Goal: Task Accomplishment & Management: Manage account settings

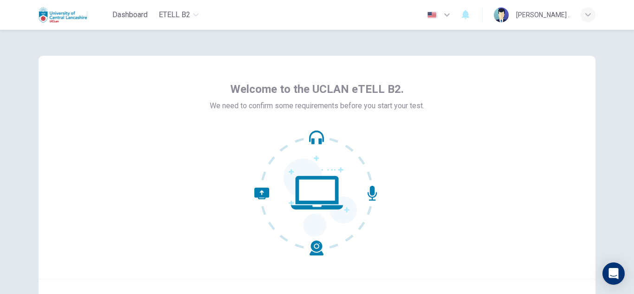
click at [629, 288] on div "Welcome to the UCLAN eTELL B2. We need to confirm some requirements before you …" at bounding box center [317, 162] width 634 height 264
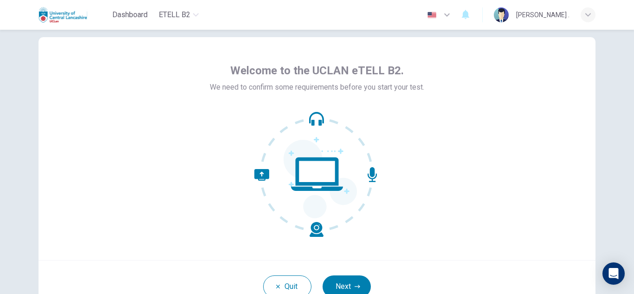
scroll to position [37, 0]
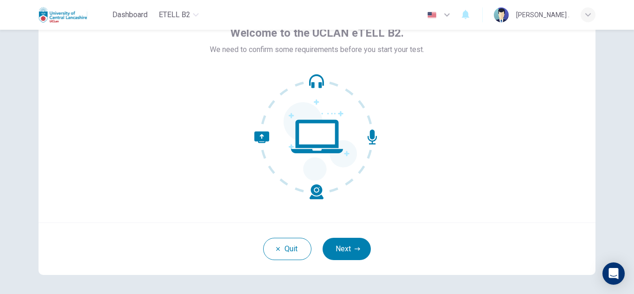
scroll to position [93, 0]
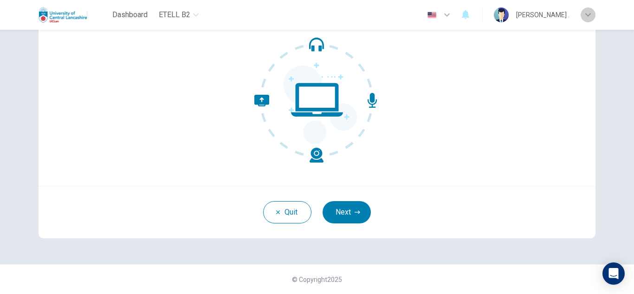
click at [588, 9] on div "button" at bounding box center [588, 14] width 15 height 15
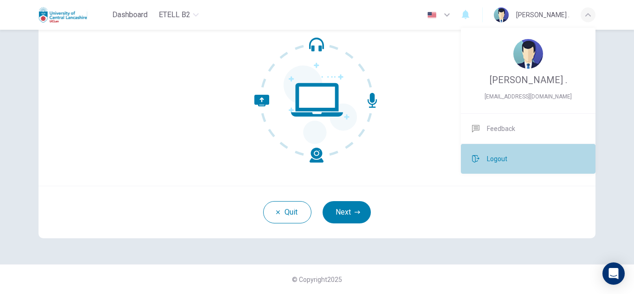
click at [496, 156] on span "Logout" at bounding box center [497, 158] width 20 height 11
